Goal: Task Accomplishment & Management: Use online tool/utility

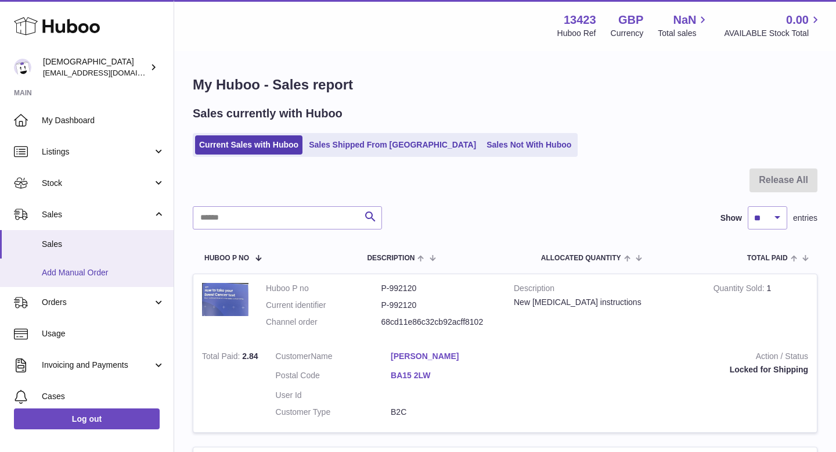
click at [74, 274] on span "Add Manual Order" at bounding box center [103, 272] width 123 height 11
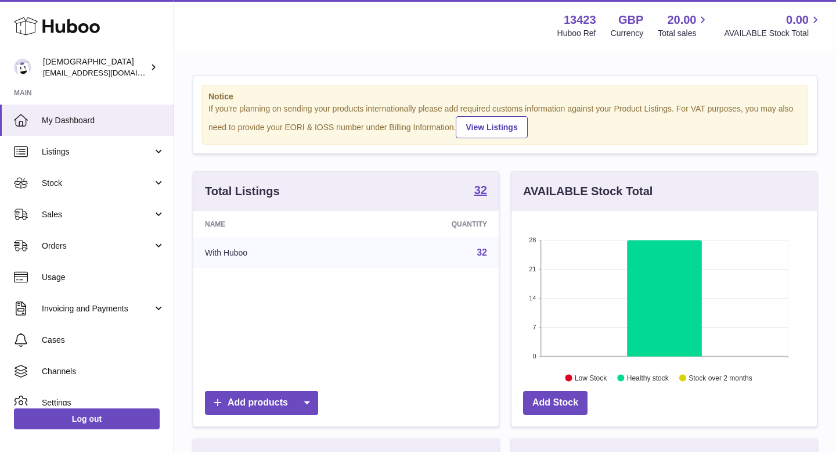
scroll to position [181, 305]
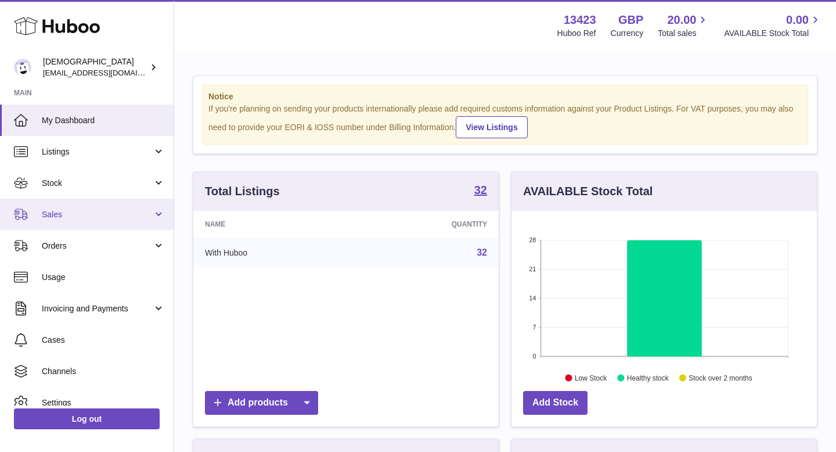
click at [68, 221] on link "Sales" at bounding box center [87, 214] width 174 height 31
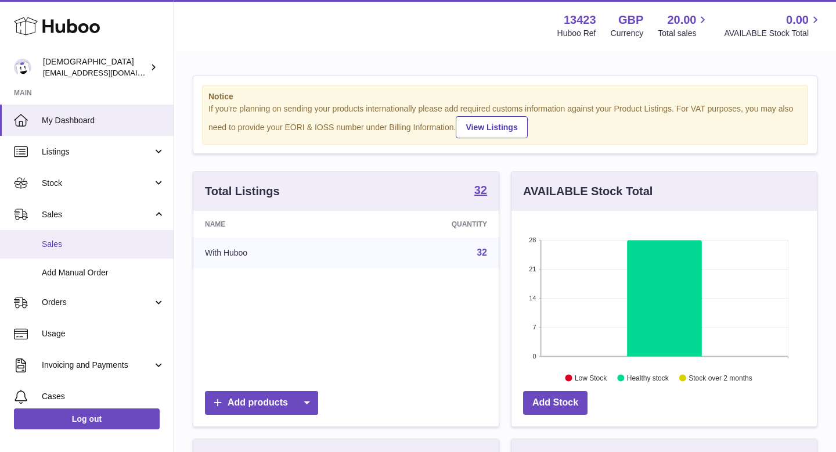
click at [68, 240] on span "Sales" at bounding box center [103, 244] width 123 height 11
